Goal: Task Accomplishment & Management: Complete application form

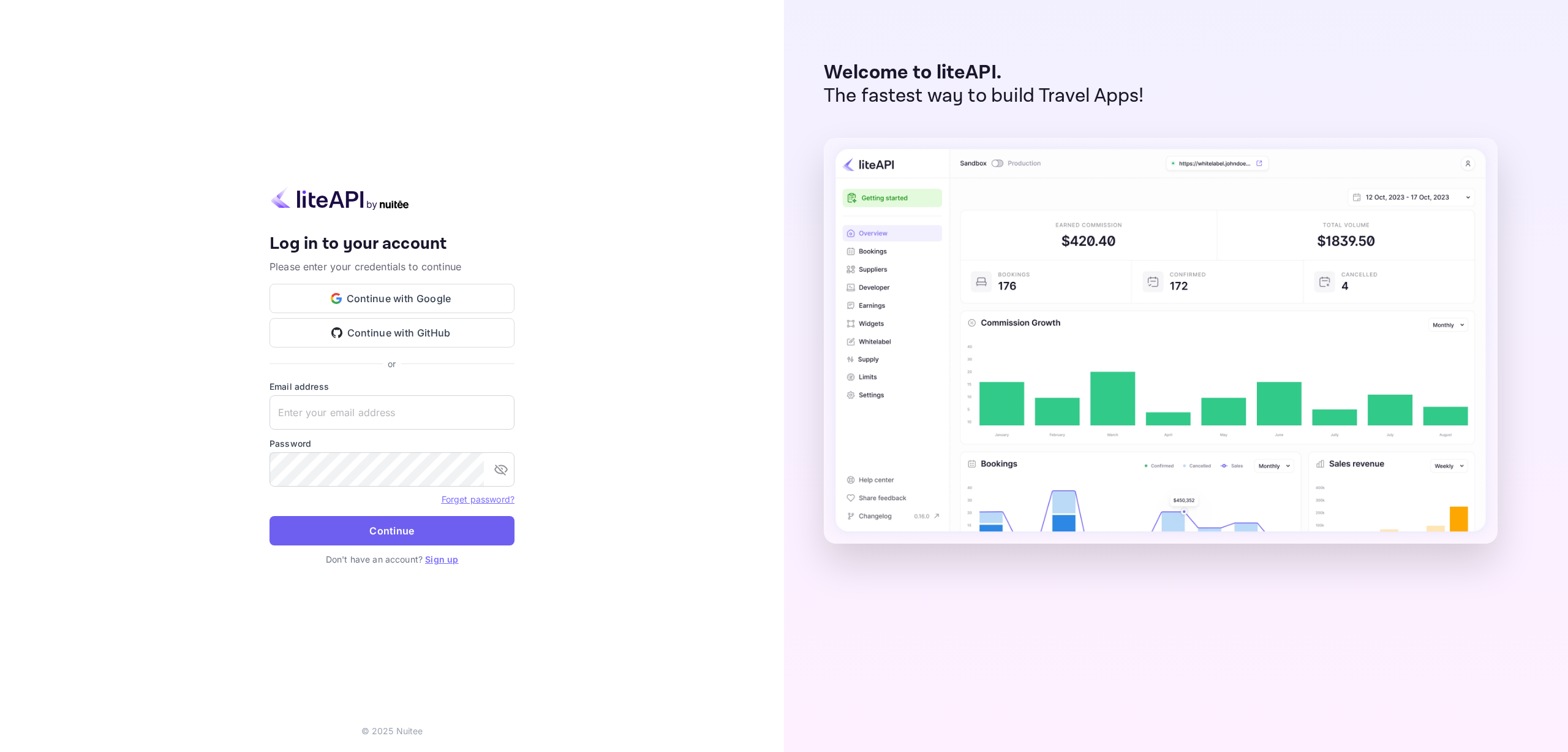
type input "[EMAIL_ADDRESS][DOMAIN_NAME]"
click at [387, 530] on button "Continue" at bounding box center [392, 531] width 245 height 29
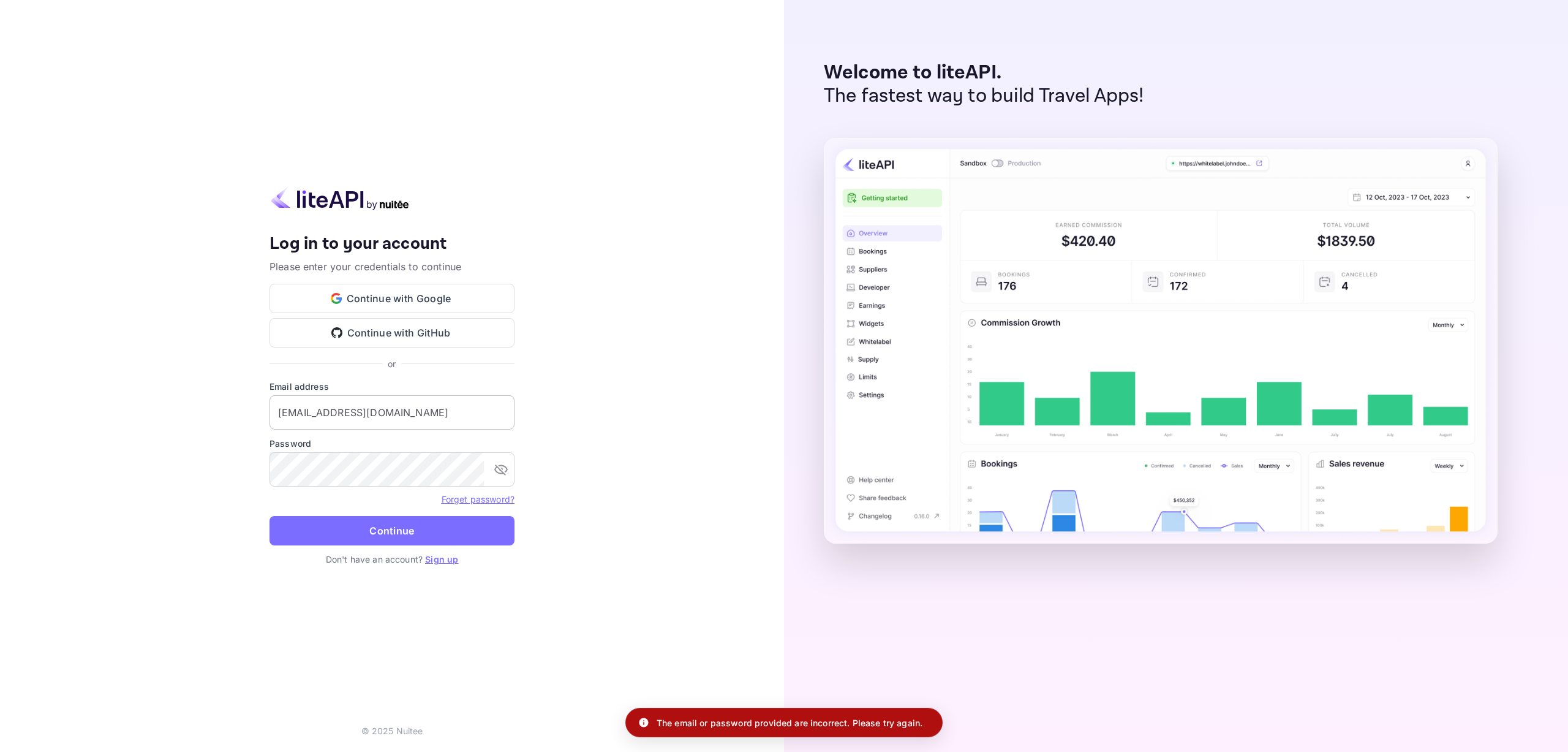
click at [426, 410] on input "[EMAIL_ADDRESS][DOMAIN_NAME]" at bounding box center [392, 413] width 245 height 35
drag, startPoint x: 419, startPoint y: 418, endPoint x: 250, endPoint y: 418, distance: 169.0
click at [252, 418] on div "Your account has been created successfully, a confirmation link has been sent t…" at bounding box center [392, 376] width 784 height 752
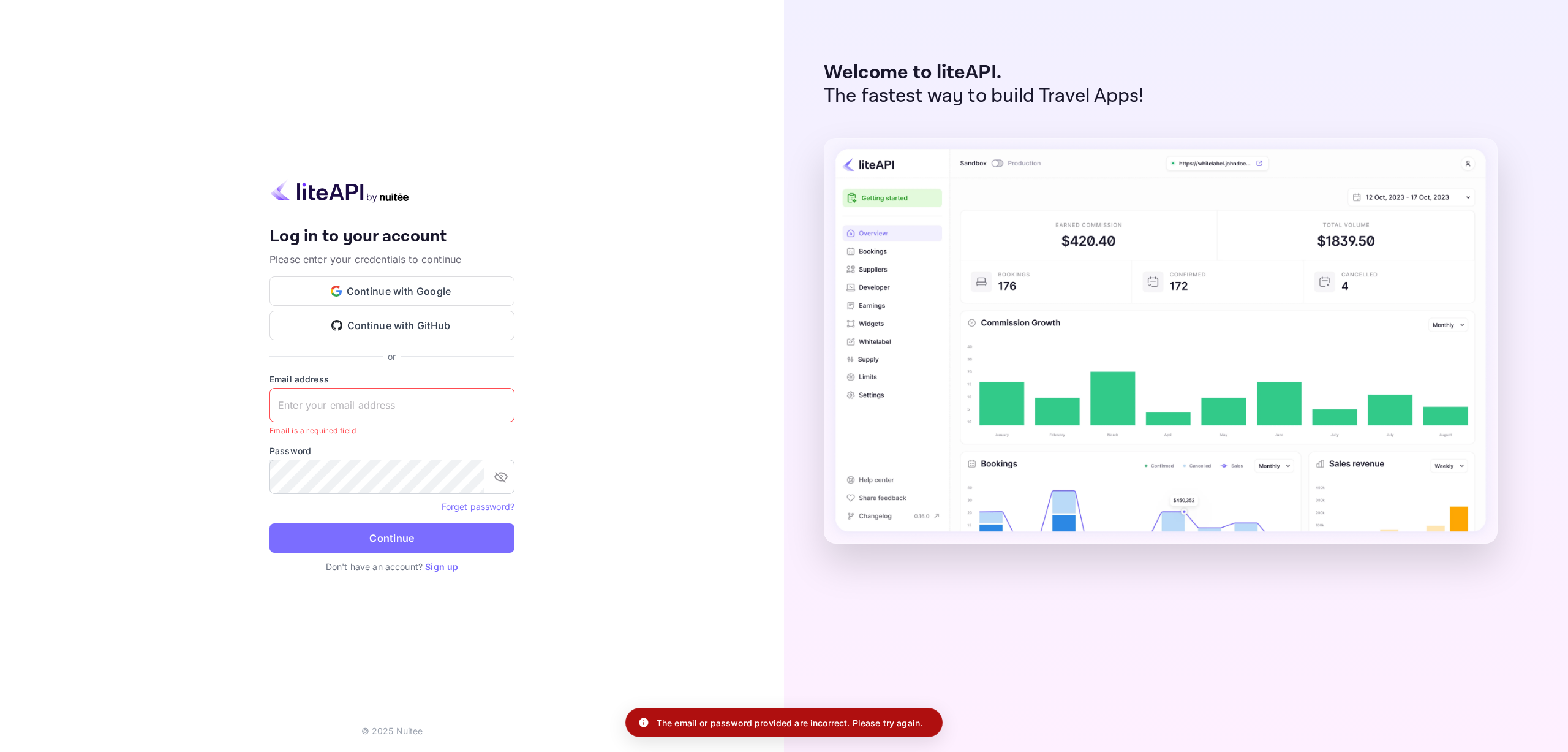
click at [542, 448] on div "Your account has been created successfully, a confirmation link has been sent t…" at bounding box center [392, 376] width 784 height 752
click at [234, 474] on div "Your account has been created successfully, a confirmation link has been sent t…" at bounding box center [392, 376] width 784 height 752
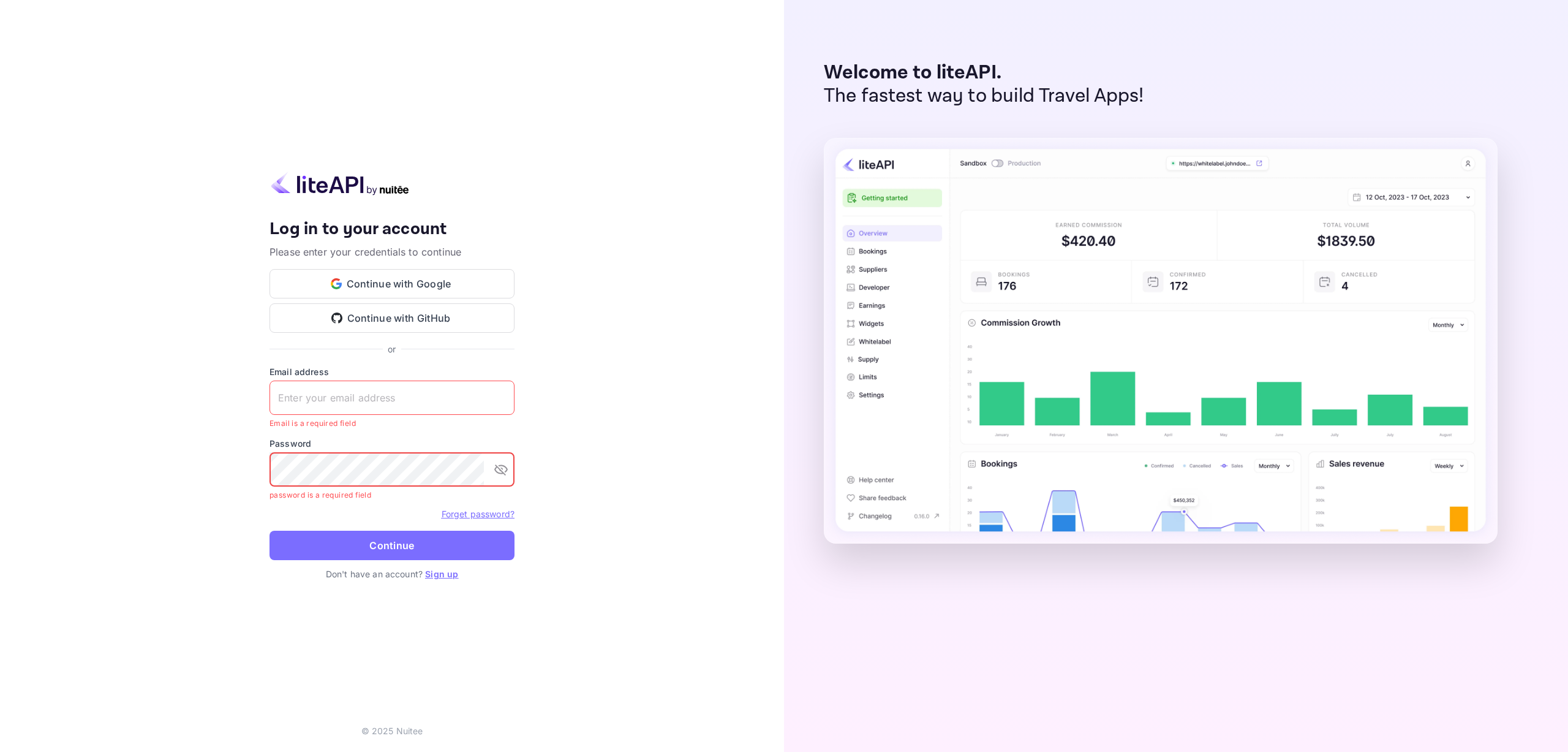
click at [421, 410] on input "text" at bounding box center [392, 398] width 245 height 35
